Goal: Task Accomplishment & Management: Use online tool/utility

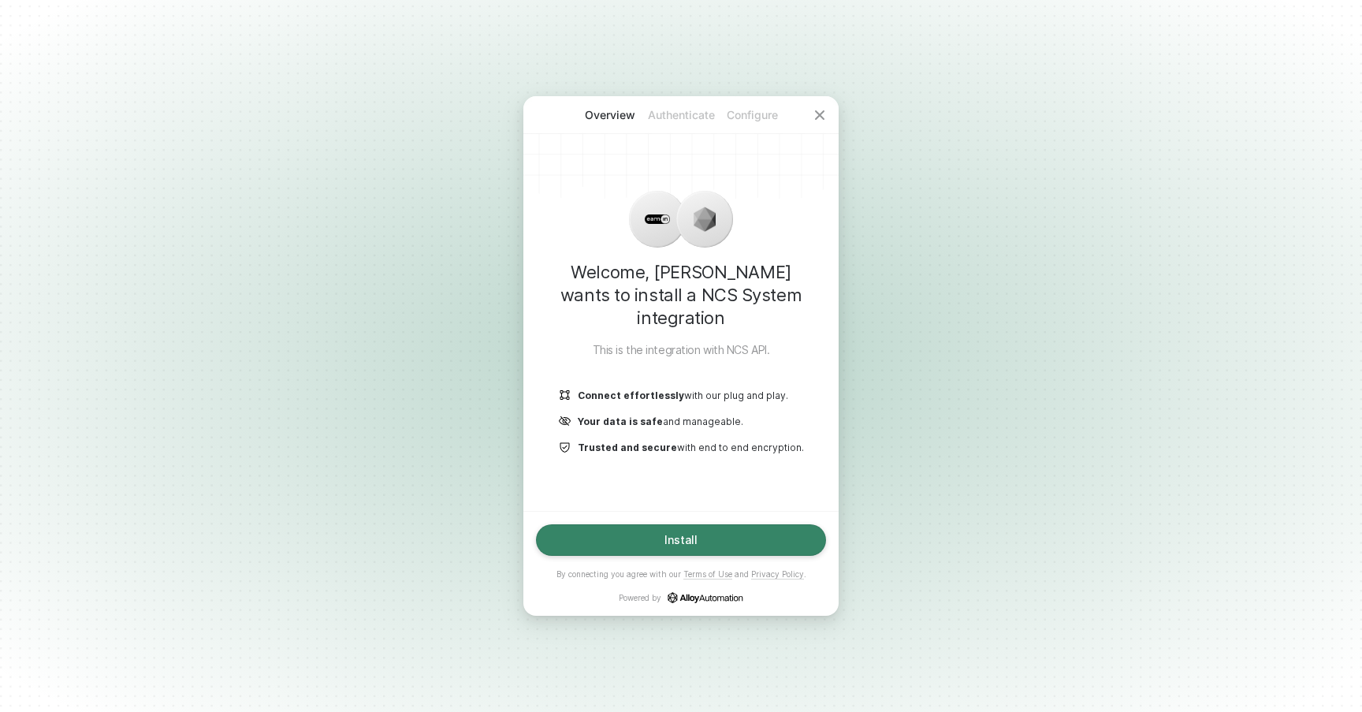
click at [701, 546] on button "Install" at bounding box center [681, 540] width 290 height 32
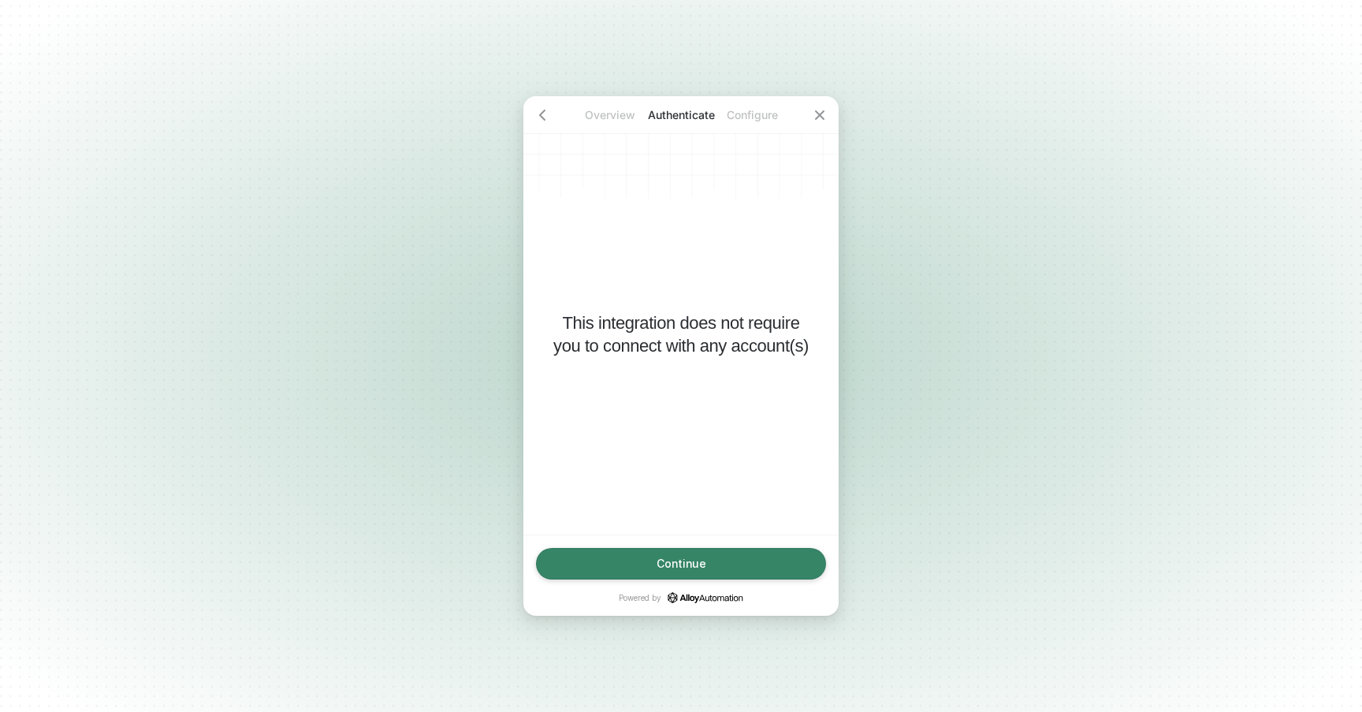
click at [762, 563] on button "Continue" at bounding box center [681, 564] width 290 height 32
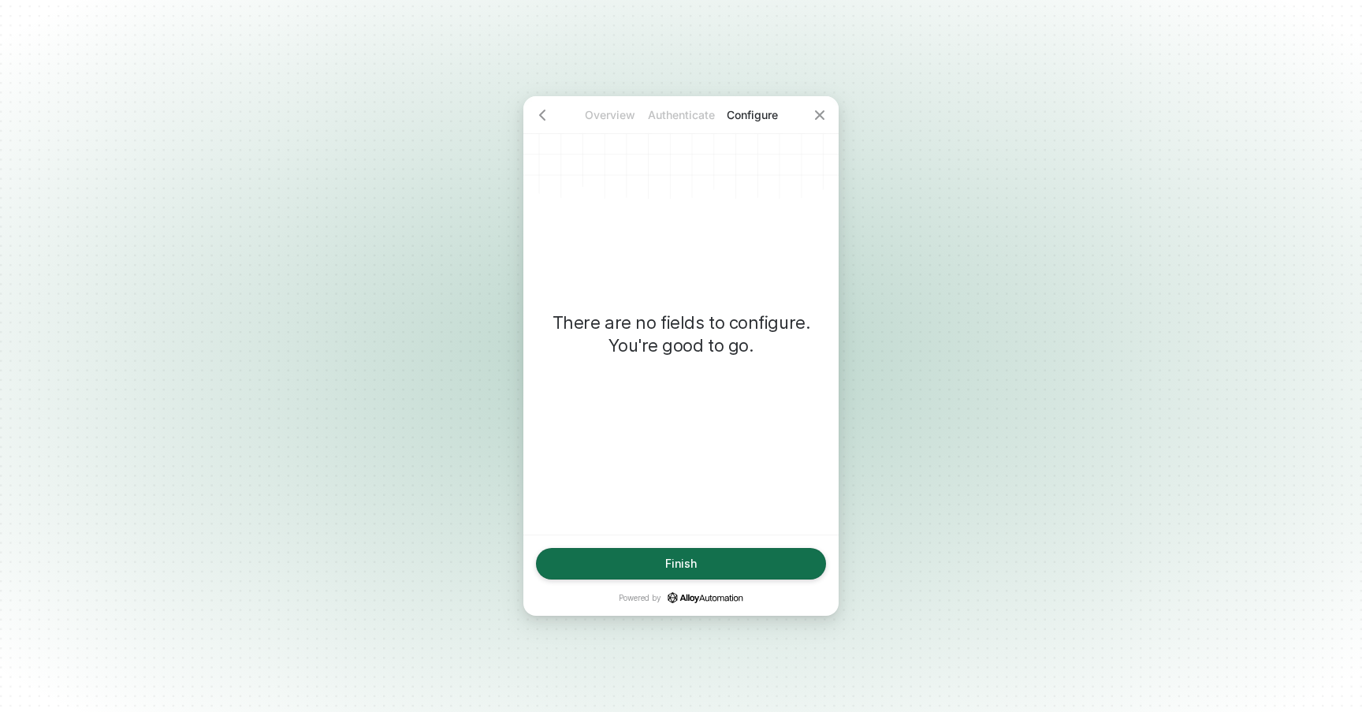
click at [771, 572] on button "Finish" at bounding box center [681, 564] width 290 height 32
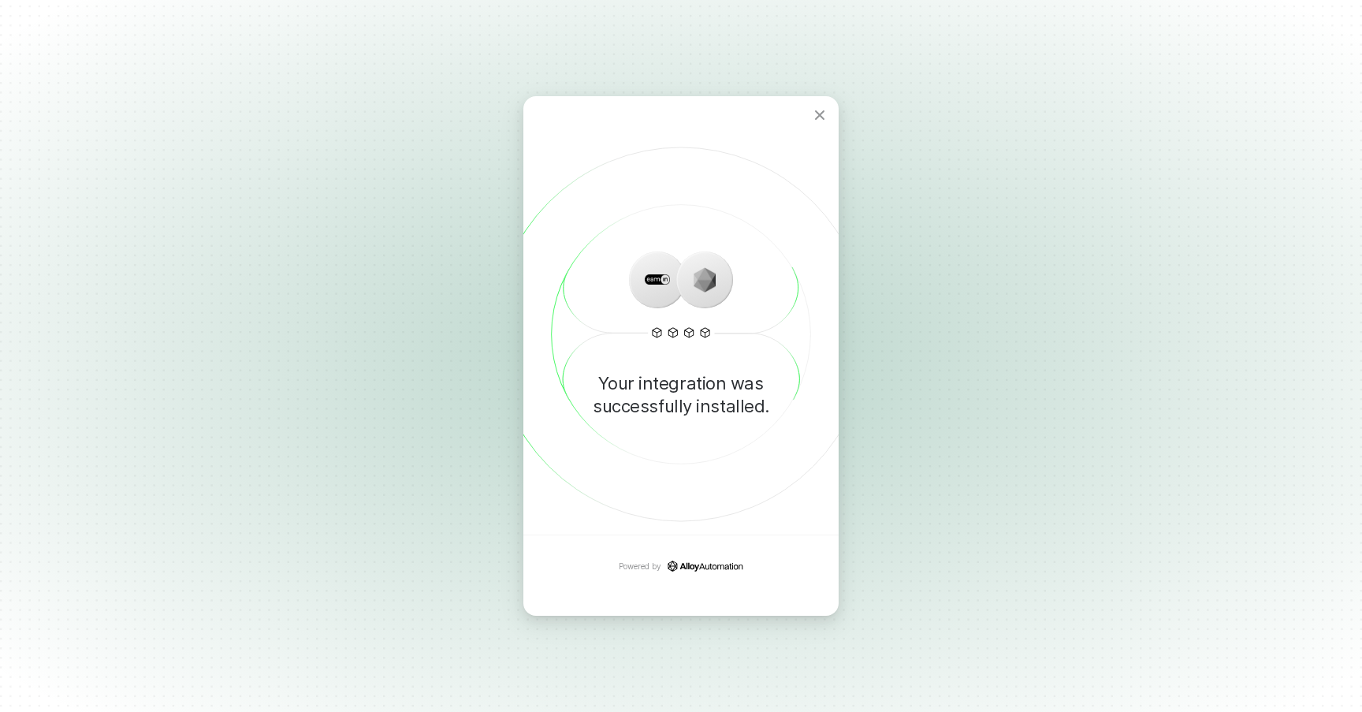
click at [950, 388] on div "Overview Authenticate Configure Your integration was successfully installed. Po…" at bounding box center [681, 356] width 1362 height 712
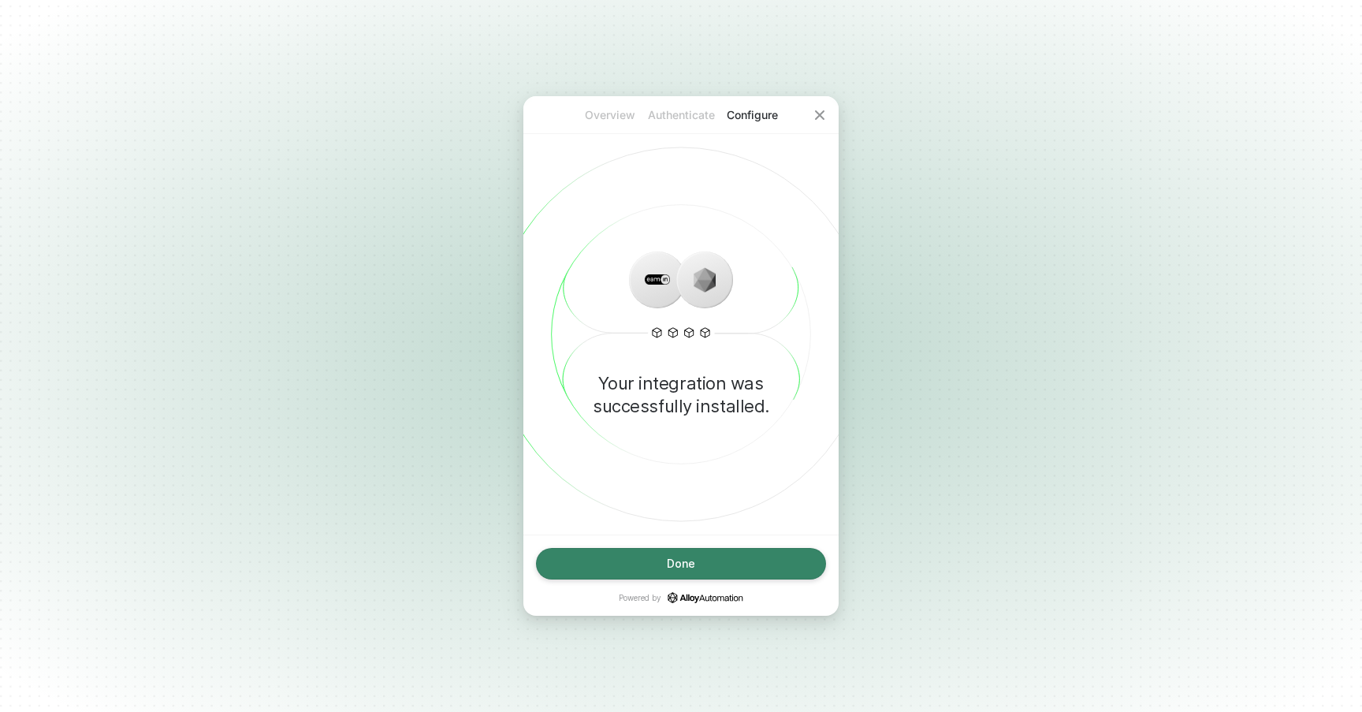
click at [768, 549] on button "Done" at bounding box center [681, 564] width 290 height 32
click at [761, 564] on button "Done" at bounding box center [681, 564] width 290 height 32
click at [898, 448] on div "Overview Authenticate Configure Your integration was successfully installed. Do…" at bounding box center [681, 356] width 1362 height 712
